Goal: Task Accomplishment & Management: Manage account settings

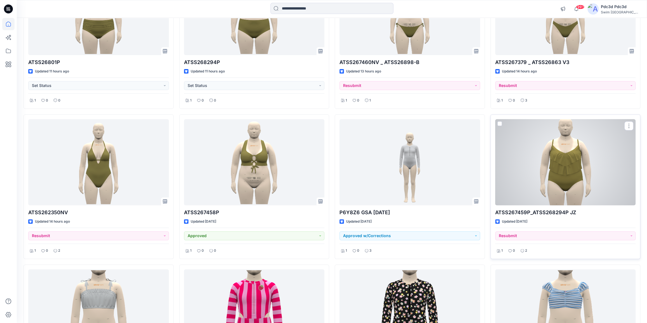
scroll to position [127, 0]
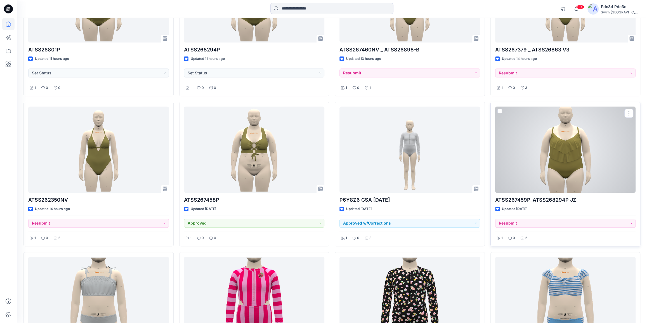
click at [559, 177] on div at bounding box center [565, 149] width 141 height 86
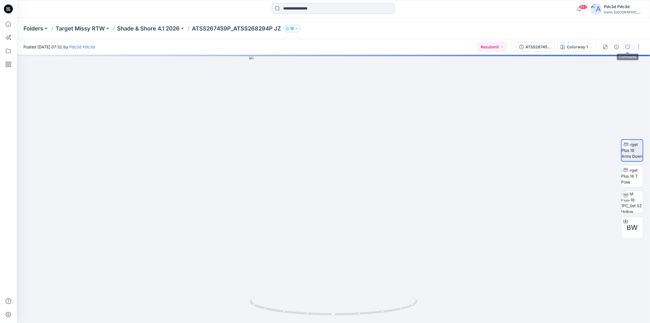
click at [630, 47] on icon "button" at bounding box center [628, 47] width 4 height 4
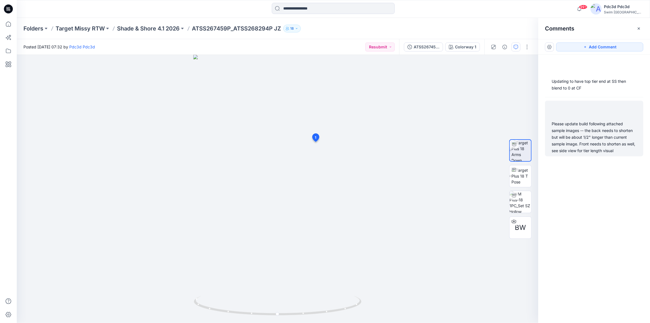
click at [584, 124] on div "Please update build following attached sample images -- the back needs to short…" at bounding box center [594, 137] width 85 height 34
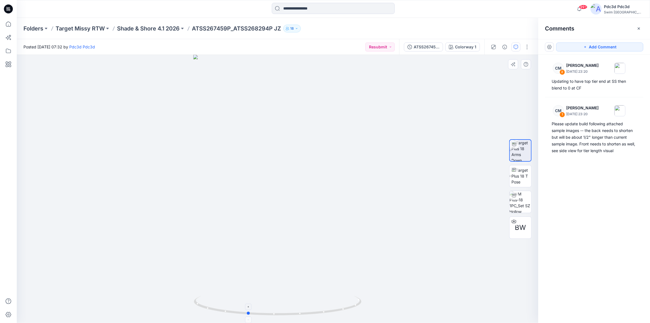
drag, startPoint x: 338, startPoint y: 309, endPoint x: 307, endPoint y: 304, distance: 31.2
click at [307, 304] on icon at bounding box center [278, 306] width 169 height 21
drag, startPoint x: 312, startPoint y: 313, endPoint x: 264, endPoint y: 312, distance: 47.5
click at [264, 312] on icon at bounding box center [278, 306] width 169 height 21
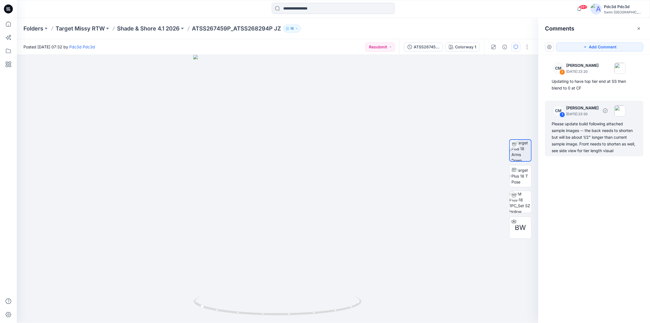
click at [613, 134] on div "Please update build following attached sample images -- the back needs to short…" at bounding box center [594, 137] width 85 height 34
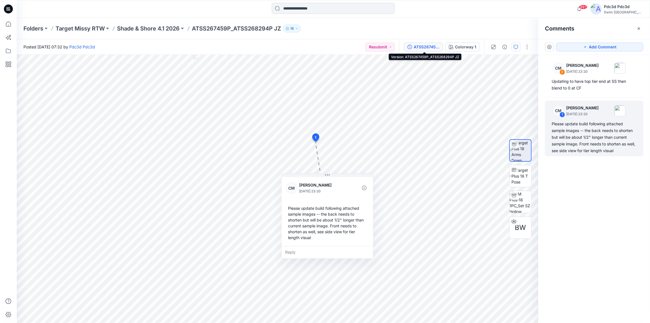
click at [408, 45] on icon "button" at bounding box center [410, 47] width 4 height 4
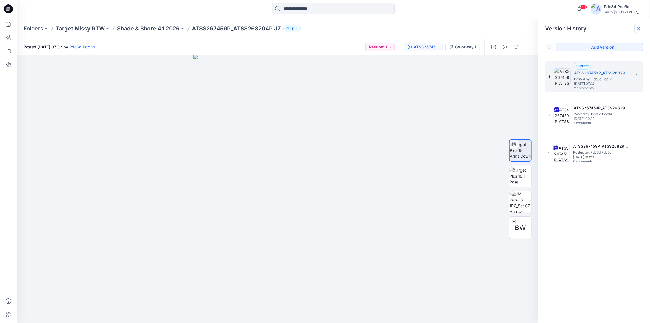
click at [641, 29] on icon at bounding box center [639, 28] width 4 height 4
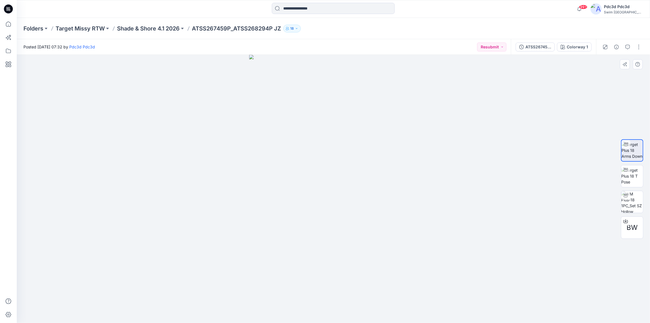
drag, startPoint x: 397, startPoint y: 310, endPoint x: 329, endPoint y: 310, distance: 68.5
click at [167, 27] on p "Shade & Shore 4.1 2026" at bounding box center [148, 29] width 63 height 8
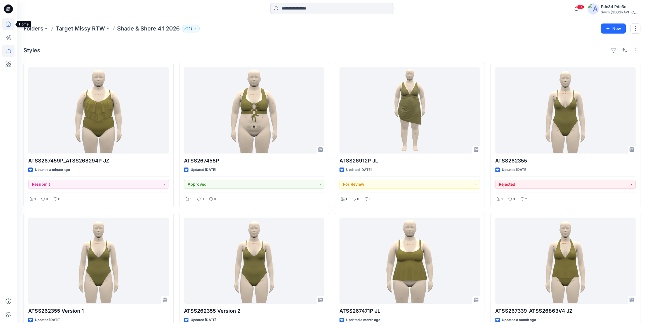
click at [7, 24] on icon at bounding box center [8, 24] width 12 height 12
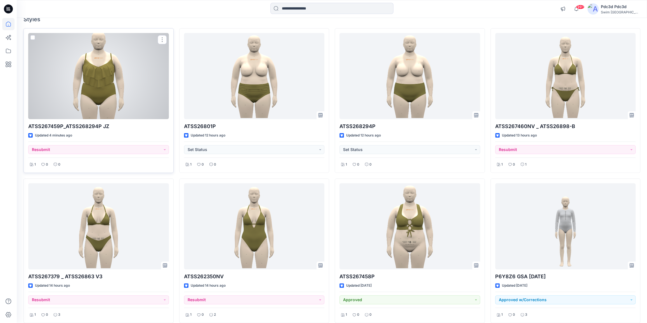
scroll to position [51, 0]
click at [166, 150] on button "Resubmit" at bounding box center [98, 149] width 141 height 9
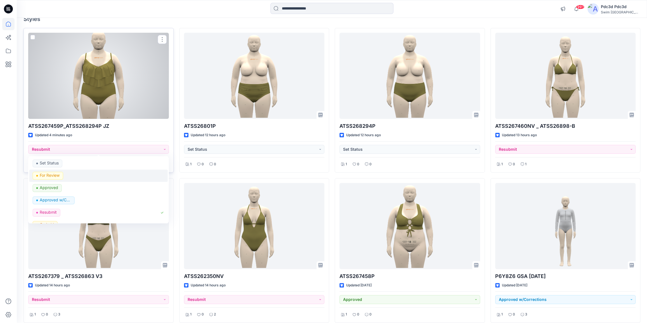
click at [57, 176] on p "For Review" at bounding box center [50, 175] width 20 height 7
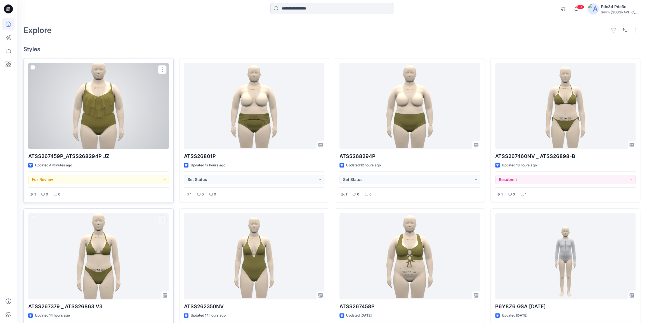
scroll to position [0, 0]
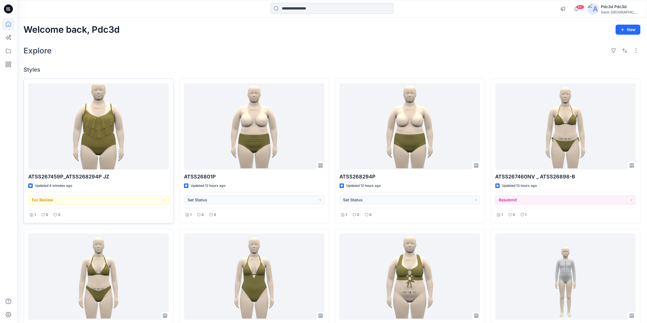
click at [95, 48] on div "Explore" at bounding box center [331, 50] width 617 height 13
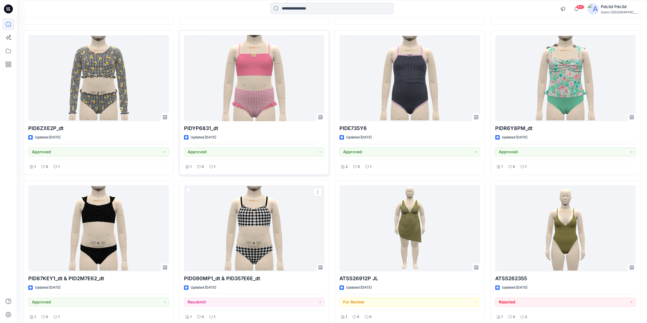
scroll to position [492, 0]
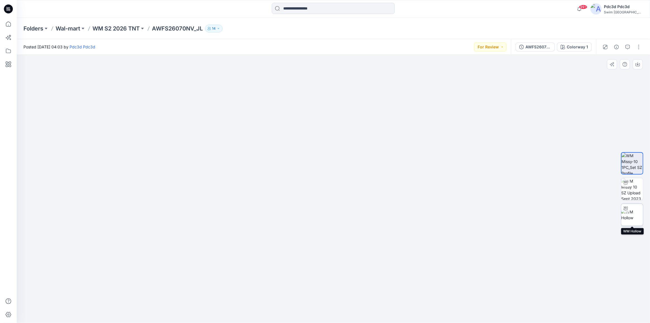
click at [632, 217] on img at bounding box center [633, 215] width 22 height 12
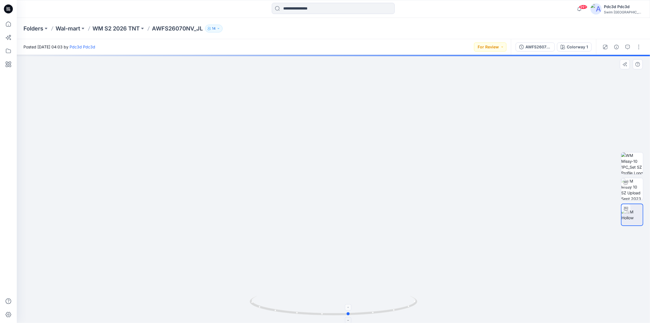
drag, startPoint x: 387, startPoint y: 312, endPoint x: 402, endPoint y: 307, distance: 16.2
click at [402, 307] on icon at bounding box center [334, 306] width 169 height 21
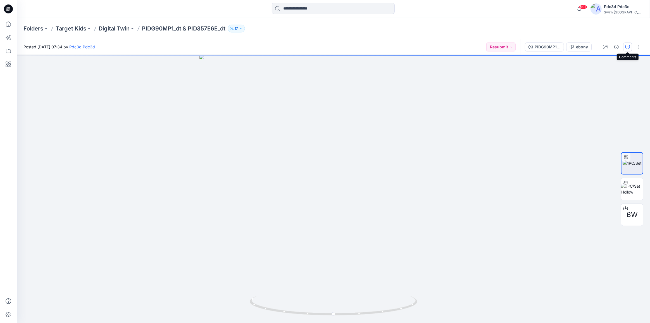
click at [625, 46] on button "button" at bounding box center [628, 46] width 9 height 9
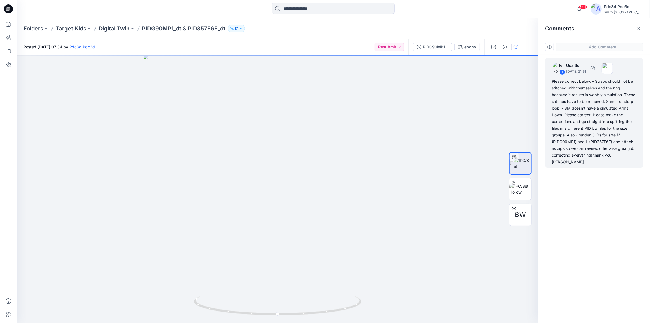
click at [590, 114] on div "Please correct below: - Straps should not be stitched with themselves and the r…" at bounding box center [594, 121] width 85 height 87
click at [577, 90] on div "Please correct below: - Straps should not be stitched with themselves and the r…" at bounding box center [594, 121] width 85 height 87
click at [596, 82] on div "Please correct below: - Straps should not be stitched with themselves and the r…" at bounding box center [594, 121] width 85 height 87
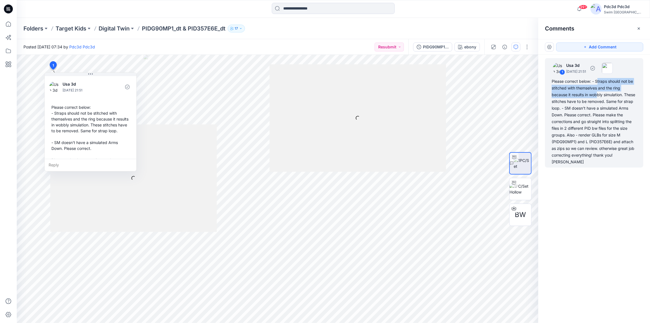
drag, startPoint x: 598, startPoint y: 82, endPoint x: 597, endPoint y: 94, distance: 12.6
click at [597, 94] on div "Please correct below: - Straps should not be stitched with themselves and the r…" at bounding box center [594, 121] width 85 height 87
click at [572, 96] on div "Please correct below: - Straps should not be stitched with themselves and the r…" at bounding box center [594, 121] width 85 height 87
drag, startPoint x: 552, startPoint y: 94, endPoint x: 625, endPoint y: 97, distance: 73.9
click at [625, 97] on div "Please correct below: - Straps should not be stitched with themselves and the r…" at bounding box center [594, 121] width 85 height 87
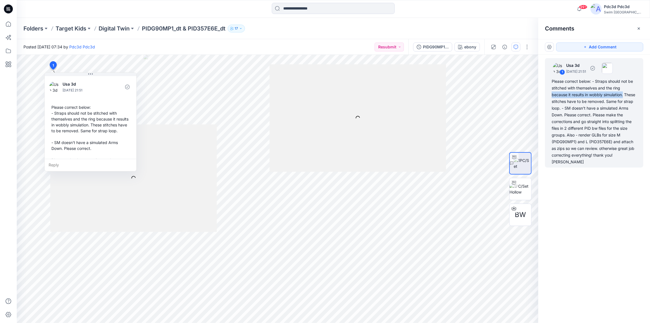
click at [628, 93] on div "Please correct below: - Straps should not be stitched with themselves and the r…" at bounding box center [594, 121] width 85 height 87
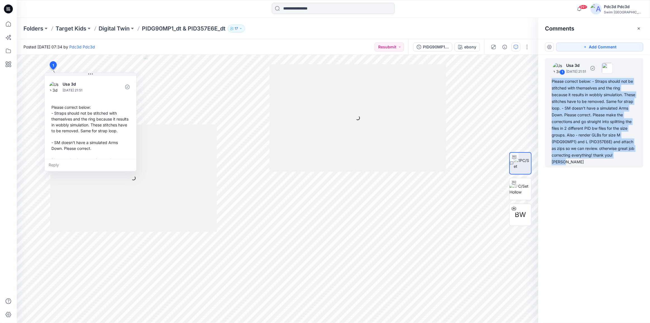
drag, startPoint x: 623, startPoint y: 155, endPoint x: 551, endPoint y: 79, distance: 104.4
click at [551, 79] on div "1 Usa 3d September 30, 2025 21:51 Please correct below: - Straps should not be …" at bounding box center [594, 112] width 98 height 109
copy div "Please correct below: - Straps should not be stitched with themselves and the r…"
click at [124, 28] on p "Digital Twin" at bounding box center [114, 29] width 31 height 8
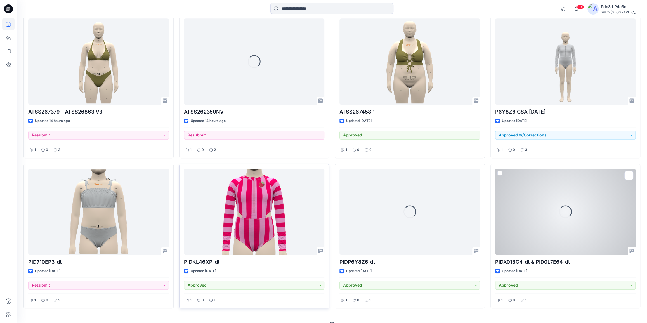
scroll to position [226, 0]
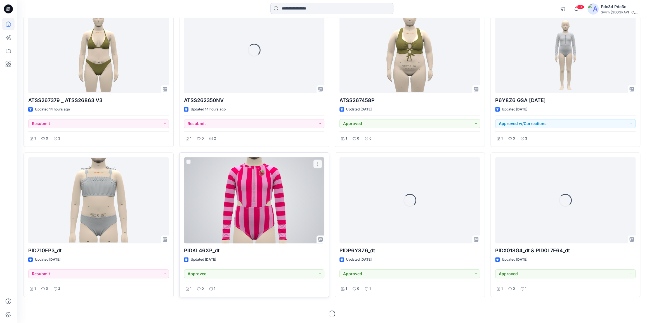
click at [249, 217] on div at bounding box center [254, 200] width 141 height 86
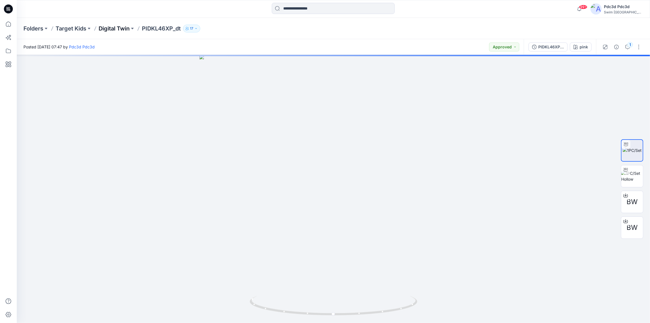
click at [124, 26] on p "Digital Twin" at bounding box center [114, 29] width 31 height 8
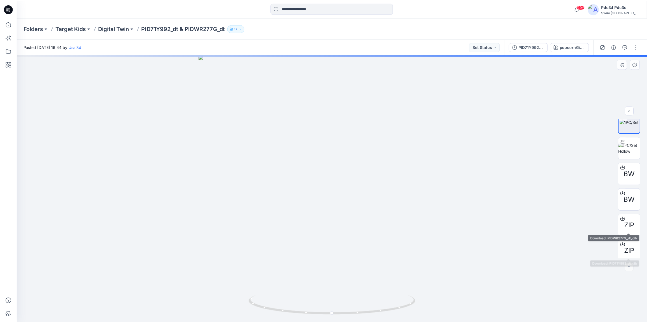
scroll to position [11, 0]
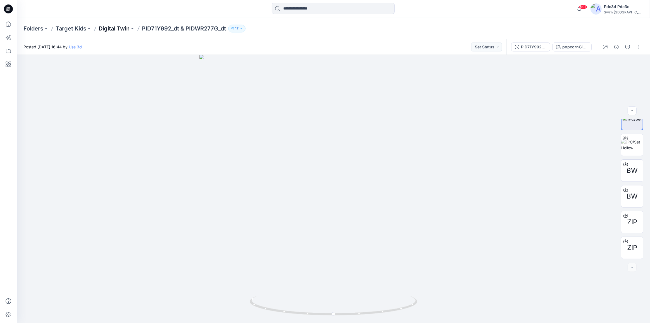
click at [107, 28] on p "Digital Twin" at bounding box center [114, 29] width 31 height 8
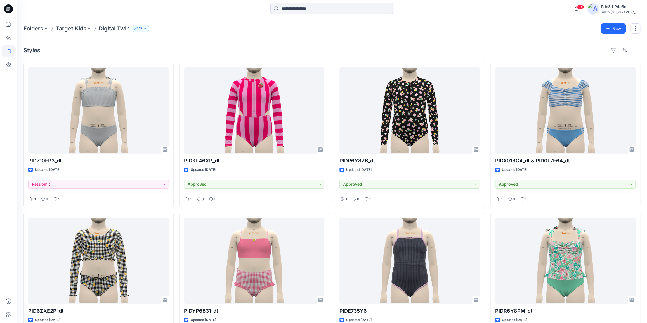
click at [209, 56] on div "Styles PID710EP3_dt Updated [DATE] Resubmit 1 0 2 PID6ZXE2P_dt Updated [DATE] A…" at bounding box center [332, 286] width 630 height 495
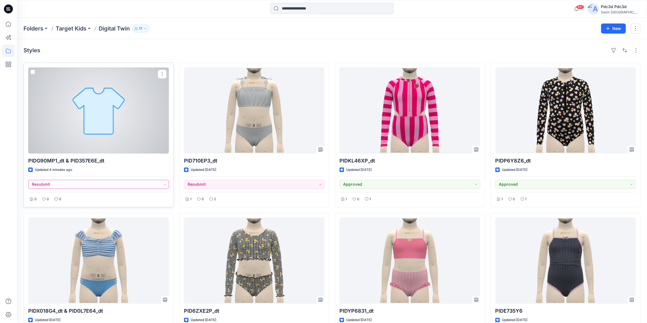
click at [163, 183] on button "Resubmit" at bounding box center [98, 184] width 141 height 9
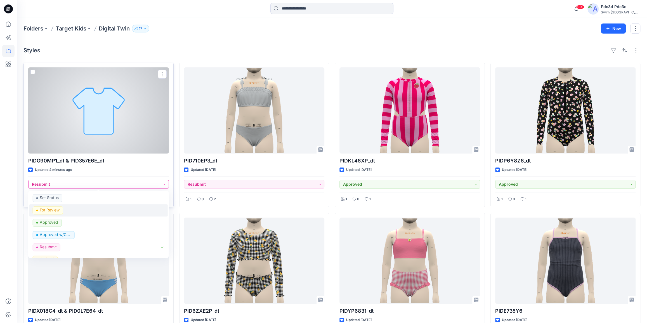
drag, startPoint x: 42, startPoint y: 210, endPoint x: 113, endPoint y: 187, distance: 75.5
click at [42, 210] on p "For Review" at bounding box center [50, 209] width 20 height 7
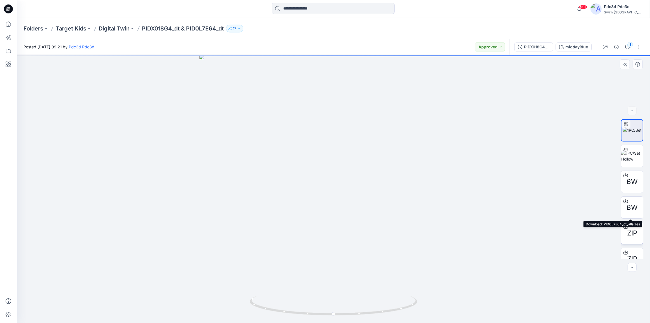
scroll to position [11, 0]
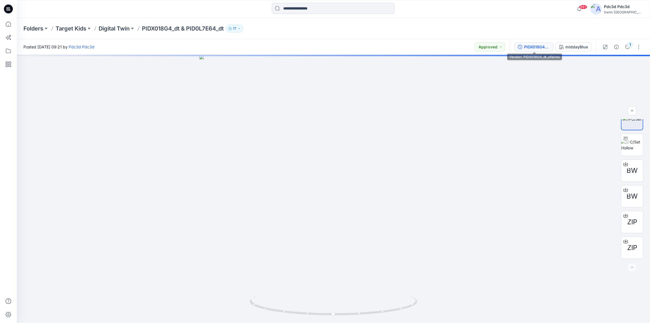
click at [520, 47] on icon "button" at bounding box center [520, 47] width 4 height 4
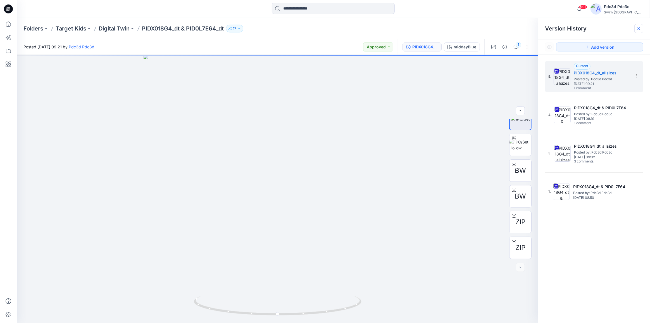
click at [638, 29] on icon at bounding box center [639, 28] width 4 height 4
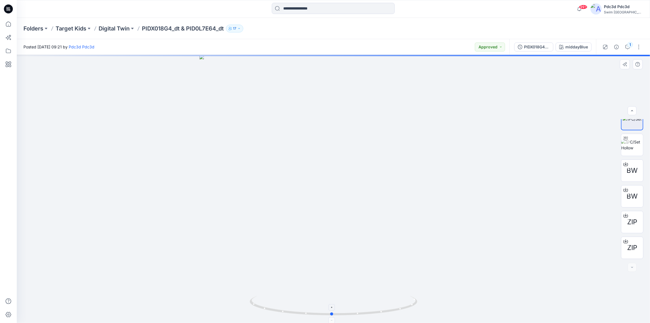
drag, startPoint x: 364, startPoint y: 316, endPoint x: 374, endPoint y: 306, distance: 13.4
click at [374, 306] on icon at bounding box center [334, 306] width 169 height 21
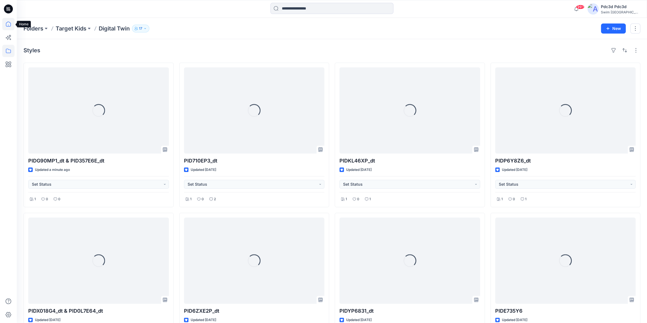
click at [11, 22] on icon at bounding box center [8, 24] width 12 height 12
